Goal: Navigation & Orientation: Find specific page/section

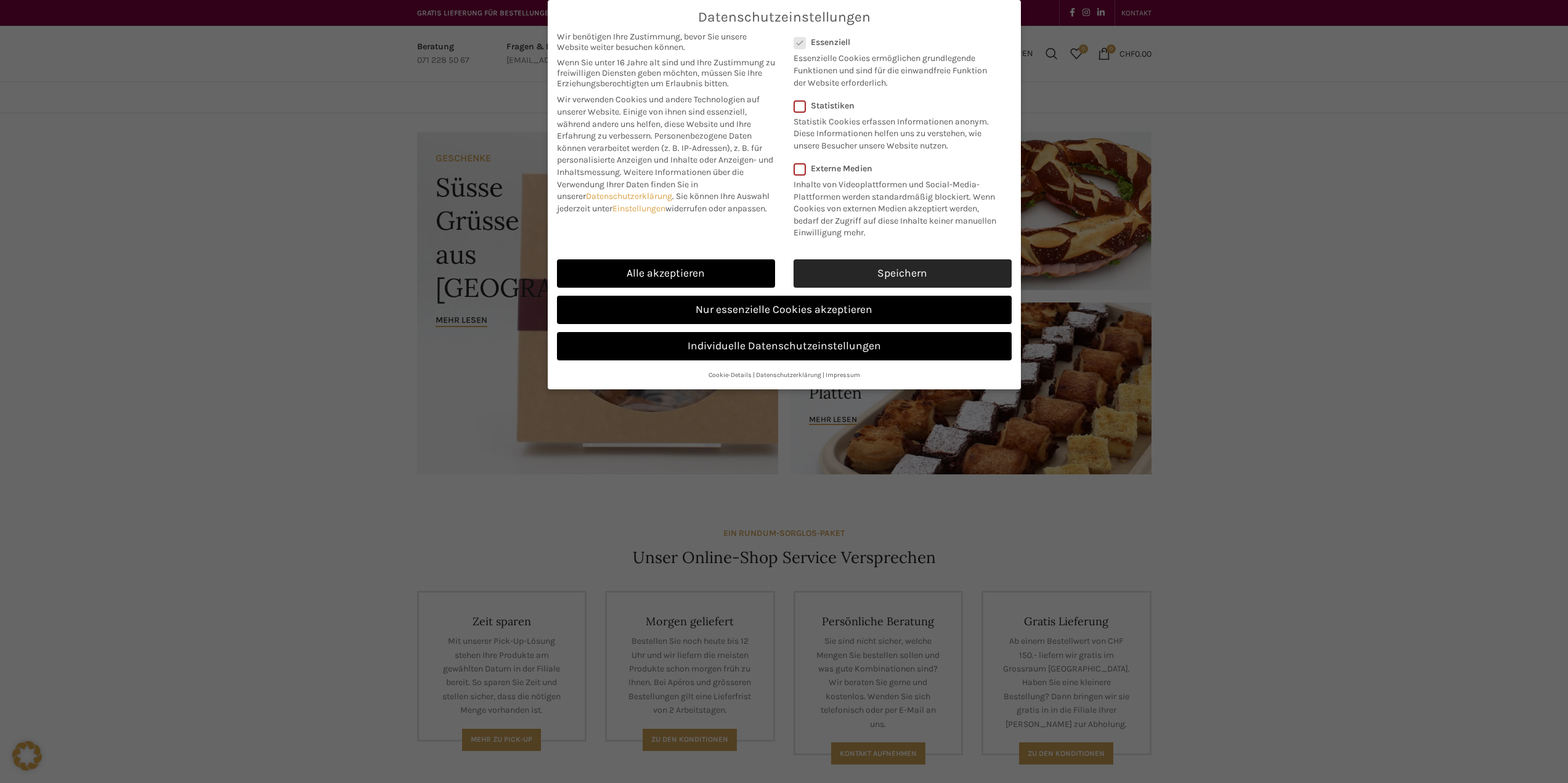
click at [907, 266] on link "Speichern" at bounding box center [902, 273] width 218 height 29
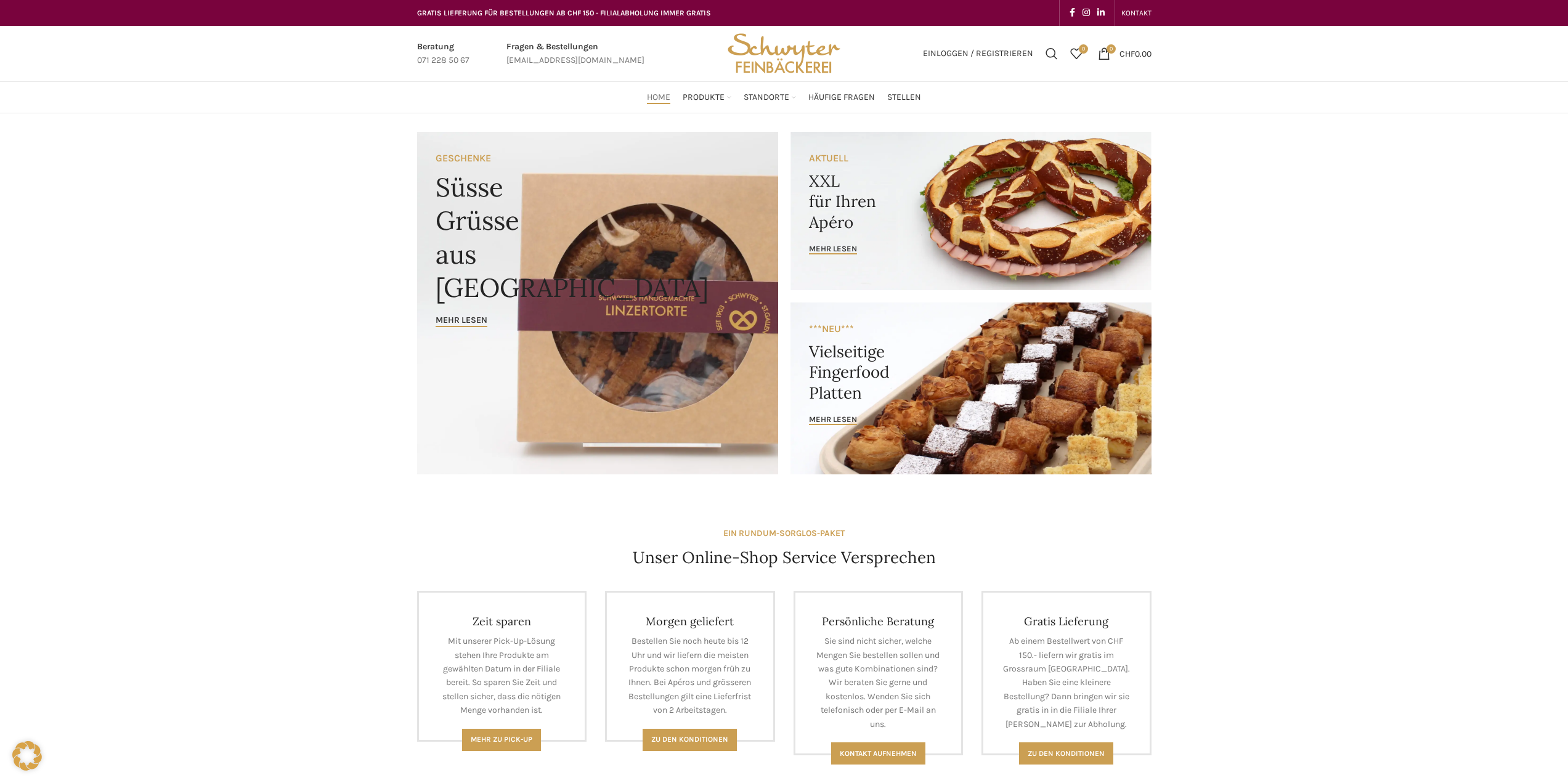
drag, startPoint x: 423, startPoint y: 85, endPoint x: 405, endPoint y: 87, distance: 18.1
click at [849, 97] on span "Häufige Fragen" at bounding box center [842, 97] width 67 height 11
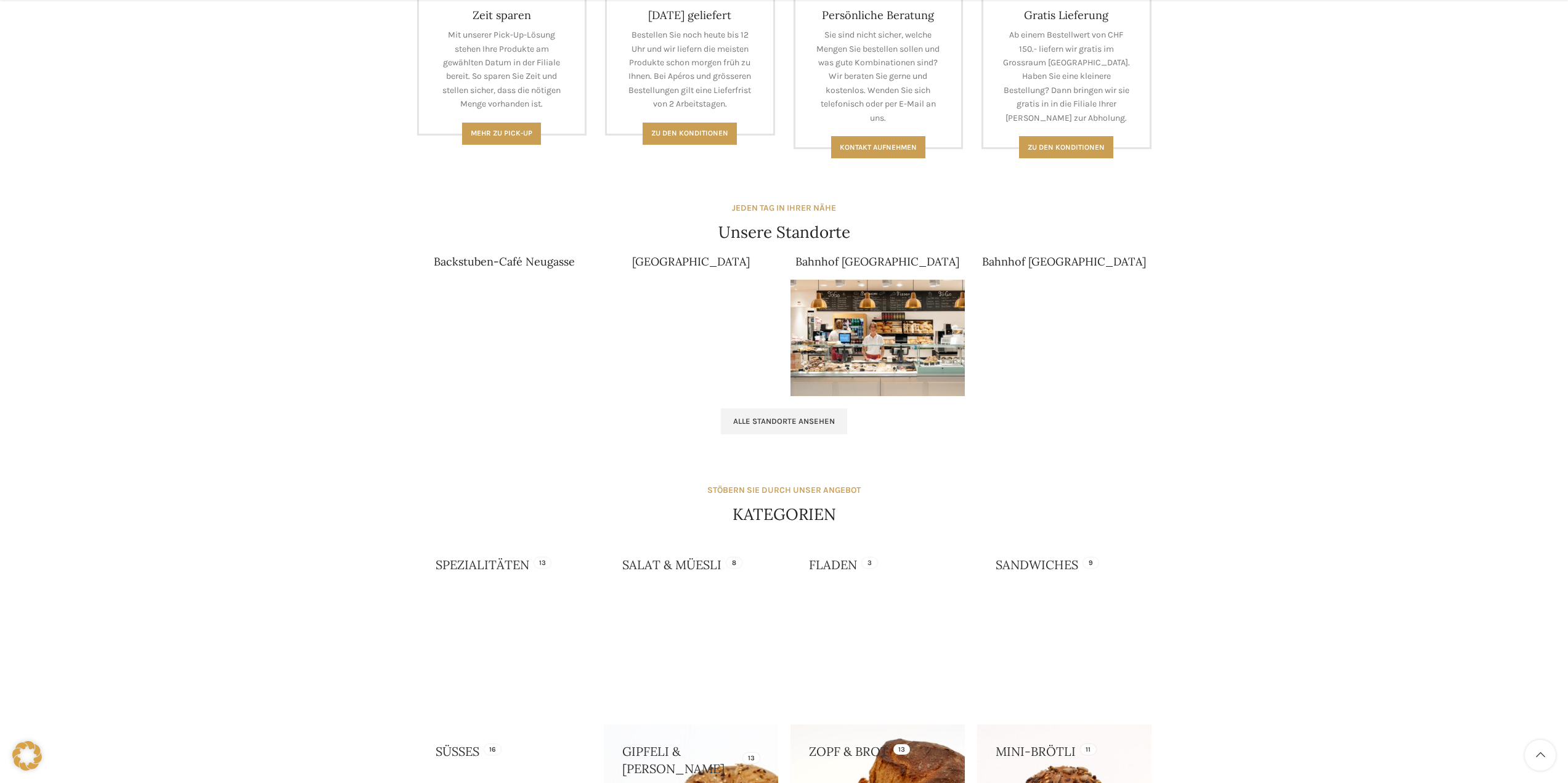
scroll to position [678, 0]
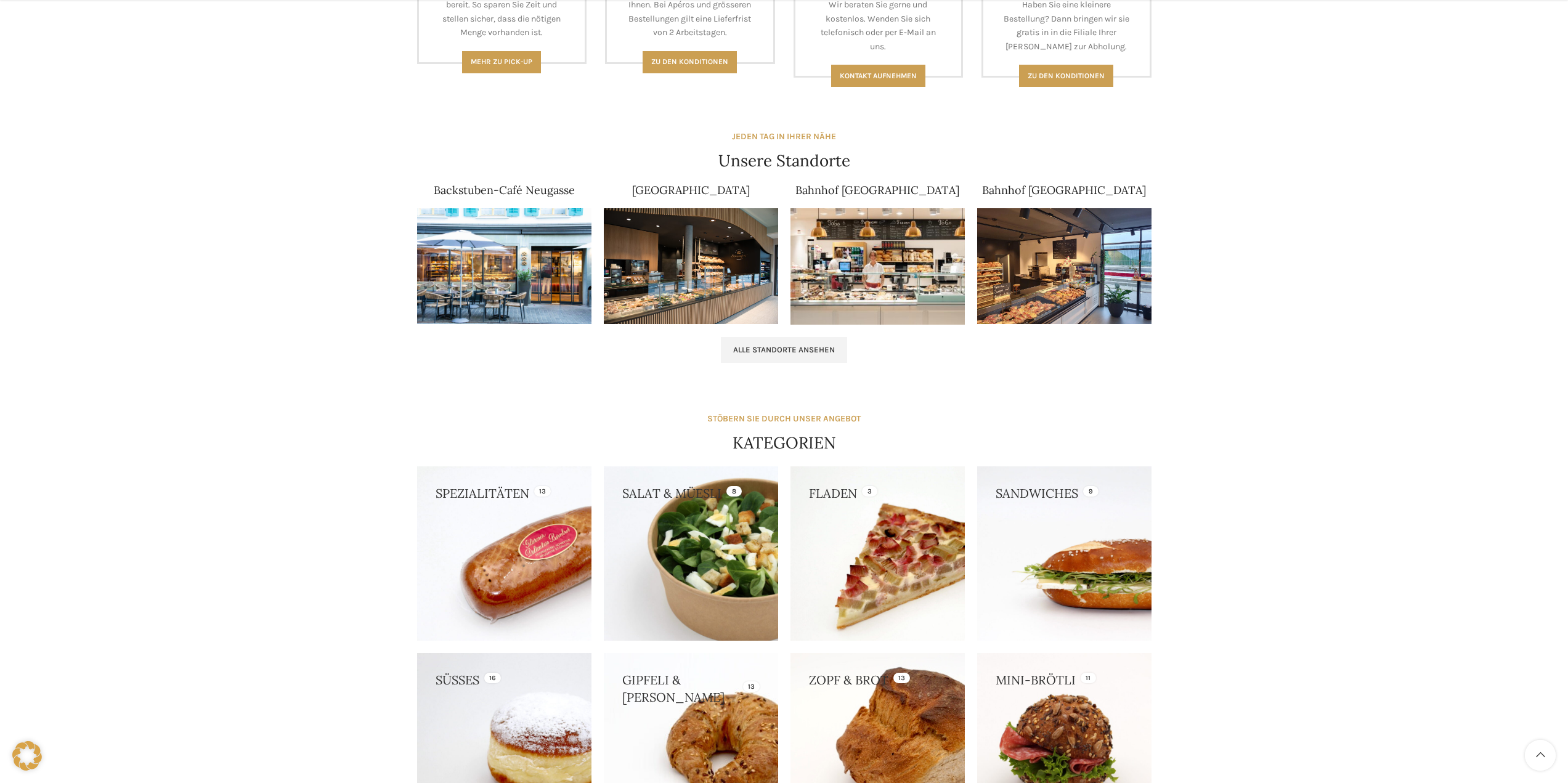
click at [687, 506] on link at bounding box center [690, 553] width 174 height 174
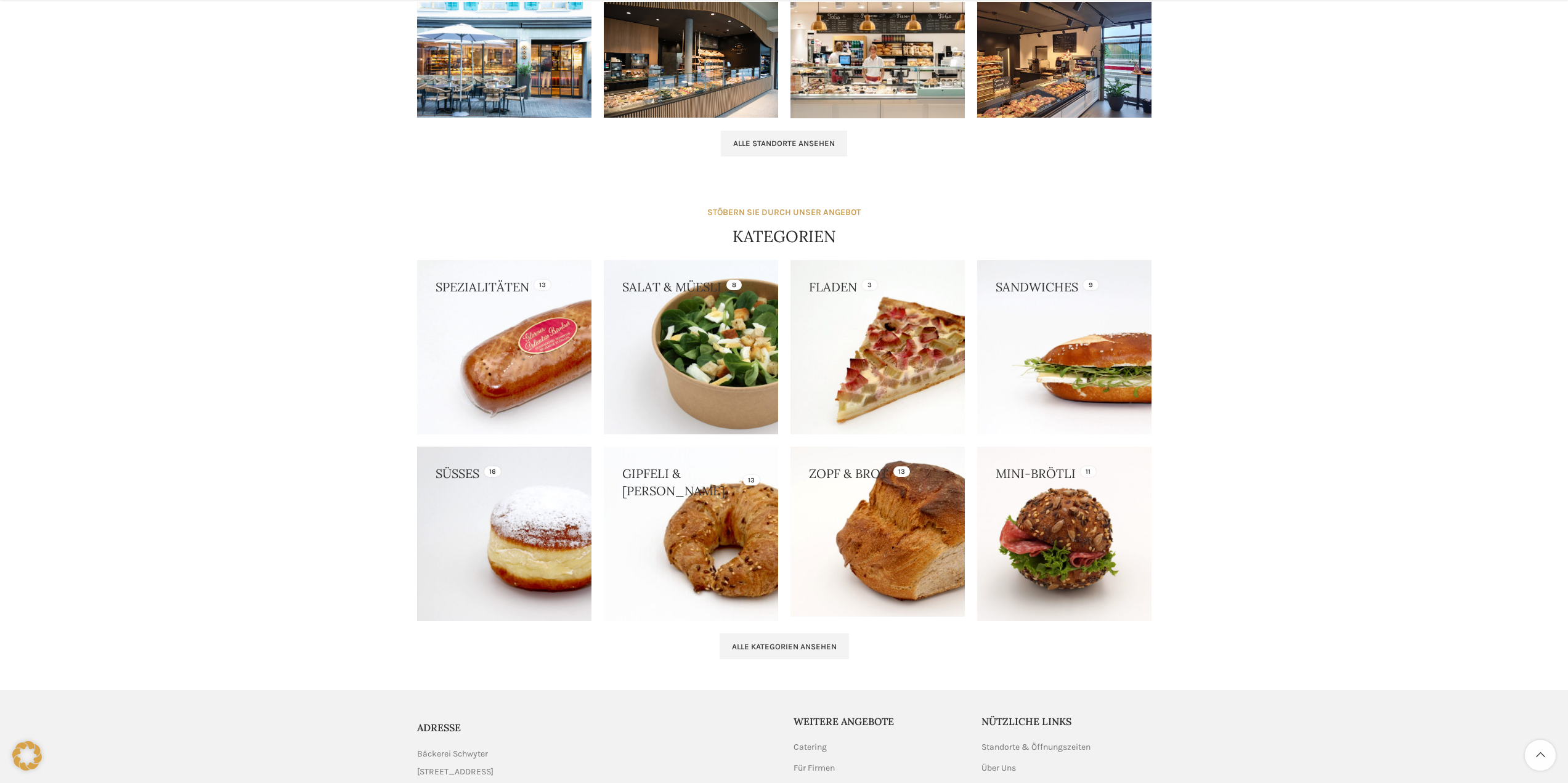
scroll to position [1025, 0]
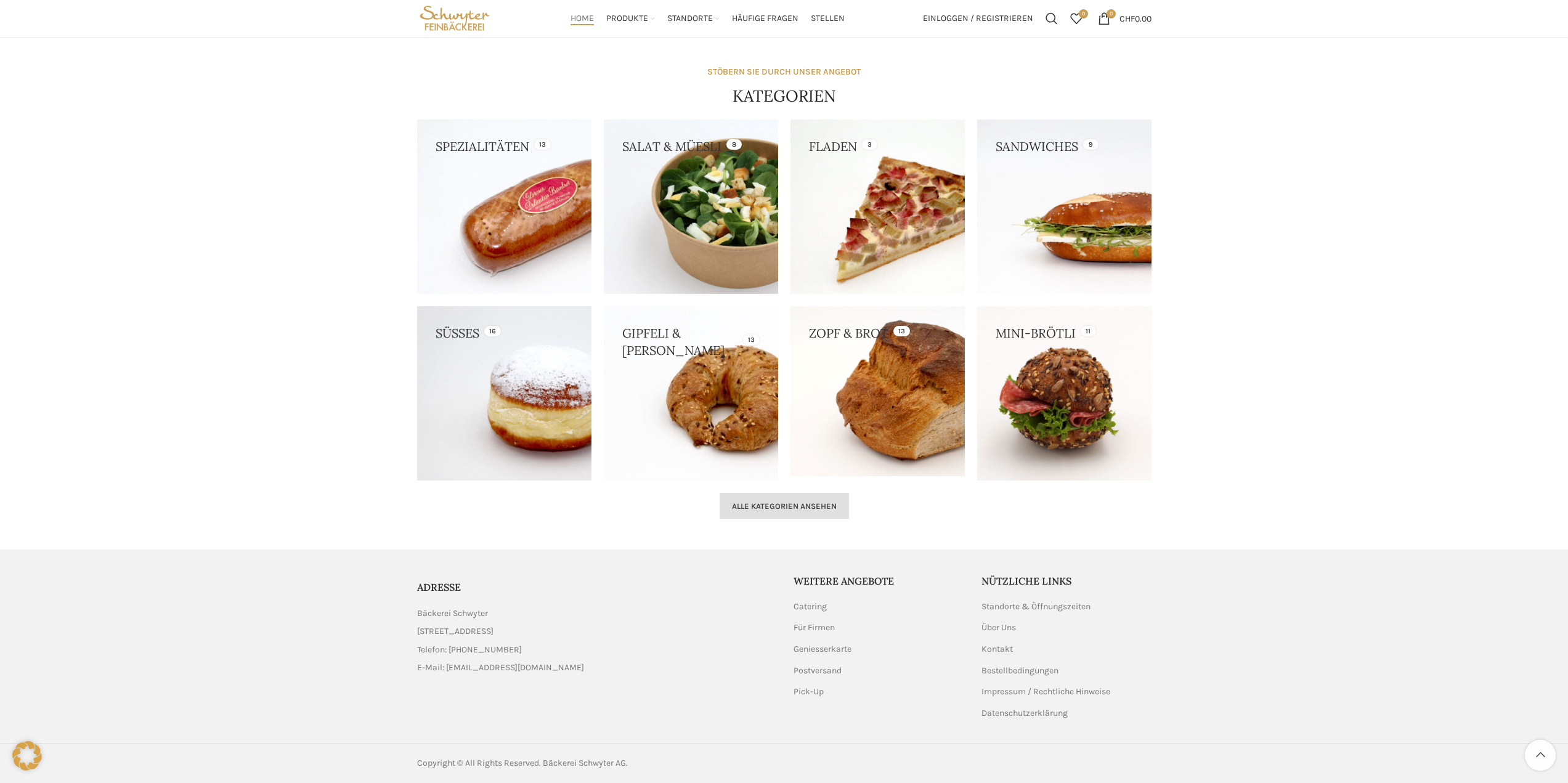
click at [767, 510] on span "Alle Kategorien ansehen" at bounding box center [784, 507] width 105 height 10
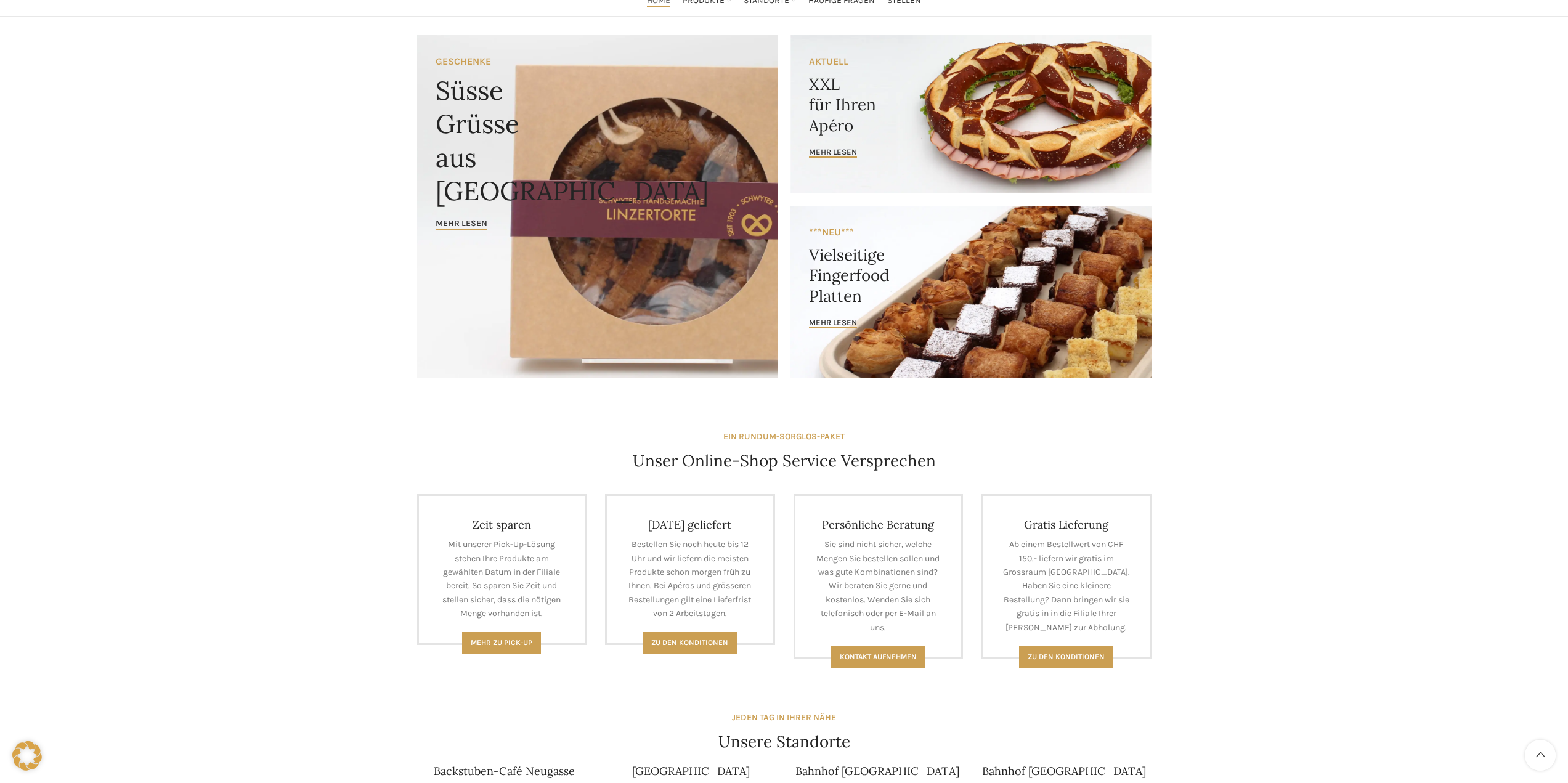
scroll to position [0, 0]
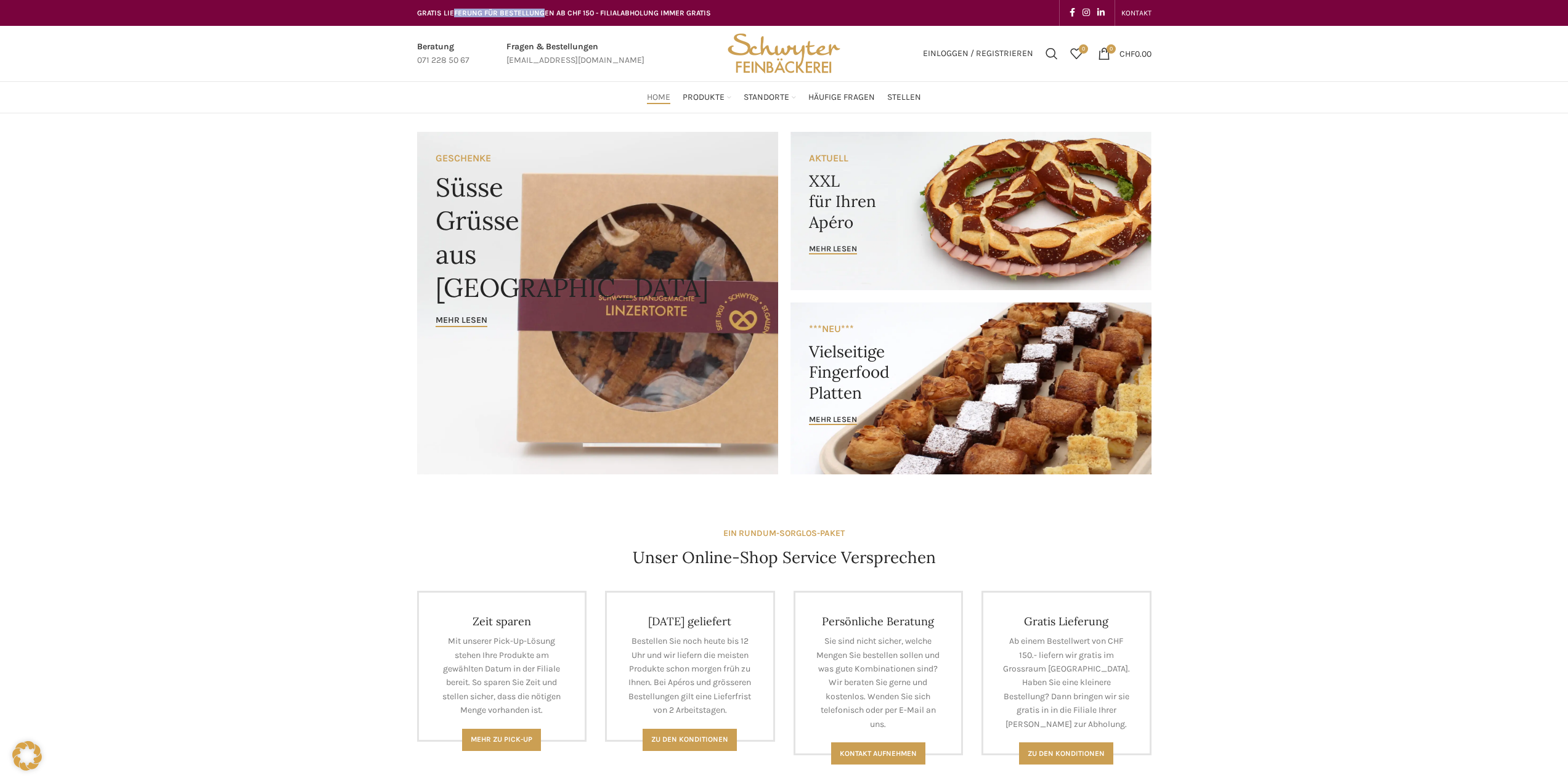
drag, startPoint x: 547, startPoint y: 15, endPoint x: 453, endPoint y: 16, distance: 94.0
click at [453, 16] on span "GRATIS LIEFERUNG FÜR BESTELLUNGEN AB CHF 150 - FILIALABHOLUNG IMMER GRATIS" at bounding box center [564, 12] width 294 height 9
